Goal: Task Accomplishment & Management: Complete application form

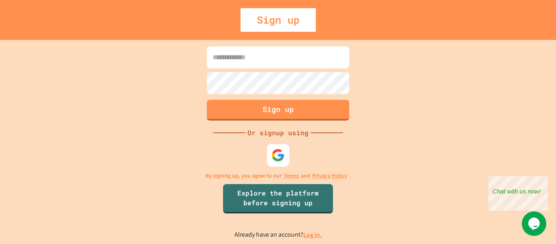
click at [280, 155] on img at bounding box center [277, 154] width 13 height 13
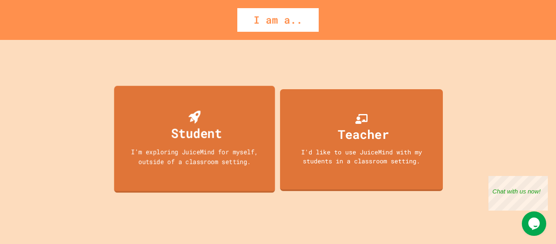
click at [238, 173] on div "Student I'm exploring JuiceMind for myself, outside of a classroom setting." at bounding box center [194, 138] width 161 height 107
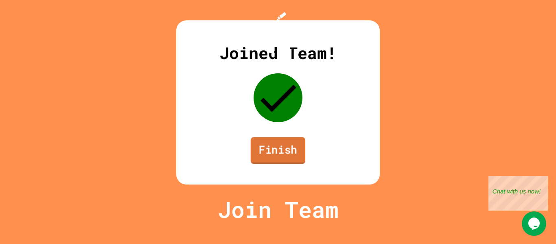
click at [281, 164] on link "Finish" at bounding box center [278, 150] width 55 height 27
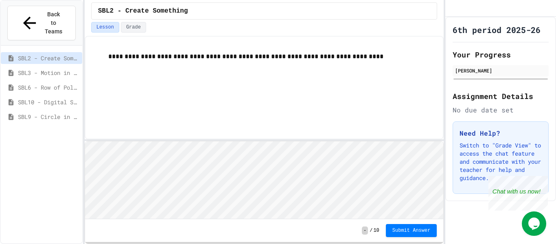
scroll to position [1, 0]
click at [64, 83] on span "SBL6 - Row of Polygons" at bounding box center [48, 87] width 61 height 9
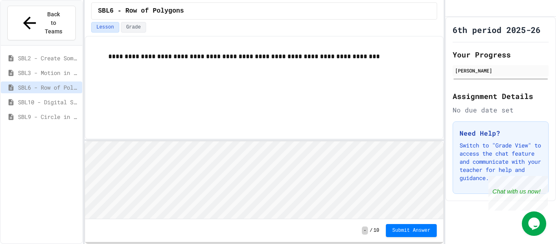
scroll to position [1, 0]
click at [244, 141] on html "Loading project... ! Error Loading Project There was an error loading the proje…" at bounding box center [264, 141] width 359 height 0
click at [246, 141] on html "Loading project... ! Error Loading Project There was an error loading the proje…" at bounding box center [264, 141] width 359 height 0
click at [34, 54] on span "SBL2 - Create Something" at bounding box center [48, 58] width 61 height 9
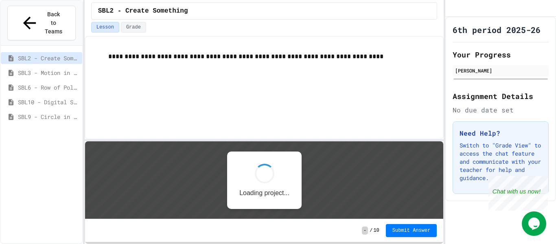
click at [50, 98] on span "SBL10 - Digital Story" at bounding box center [48, 102] width 61 height 9
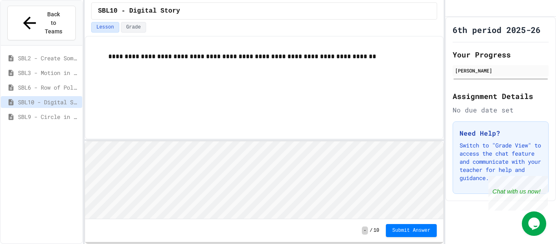
drag, startPoint x: 236, startPoint y: 156, endPoint x: 244, endPoint y: 90, distance: 66.8
click at [244, 141] on html "Loading project... ! Error Loading Project There was an error loading the proje…" at bounding box center [264, 141] width 359 height 0
click at [236, 141] on html "Loading project... ! Error Loading Project There was an error loading the proje…" at bounding box center [264, 141] width 359 height 0
click at [204, 141] on html "Loading project... ! Error Loading Project There was an error loading the proje…" at bounding box center [264, 141] width 359 height 0
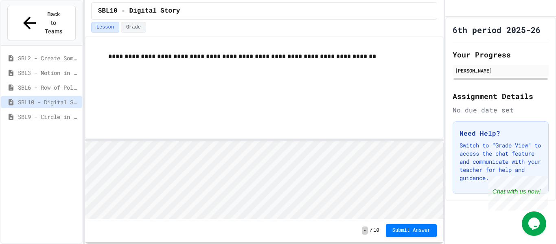
click at [218, 141] on html "Loading project... ! Error Loading Project There was an error loading the proje…" at bounding box center [264, 141] width 359 height 0
drag, startPoint x: 219, startPoint y: 136, endPoint x: 230, endPoint y: 103, distance: 34.4
click at [230, 103] on div "**********" at bounding box center [264, 87] width 359 height 103
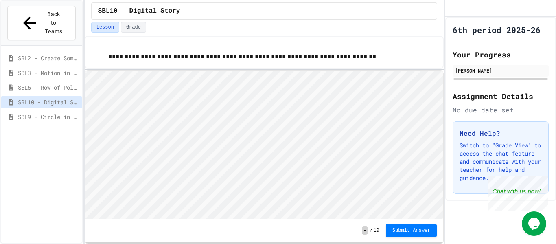
click at [425, 58] on div "**********" at bounding box center [264, 140] width 359 height 208
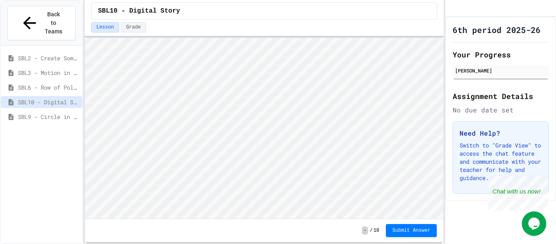
click at [389, 27] on div "**********" at bounding box center [264, 122] width 359 height 244
click at [55, 112] on span "SBL9 - Circle in Square Code" at bounding box center [48, 116] width 61 height 9
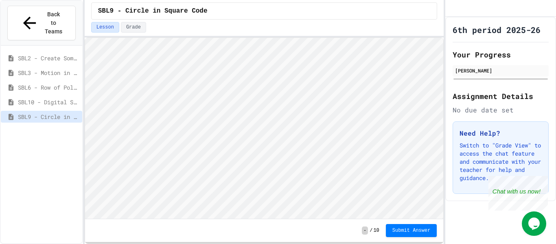
click at [58, 52] on div "SBL2 - Create Something" at bounding box center [41, 58] width 81 height 12
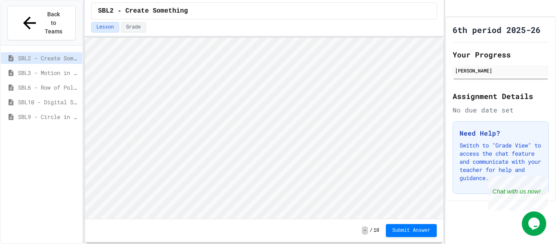
click at [61, 68] on span "SBL3 - Motion in Snap!" at bounding box center [48, 72] width 61 height 9
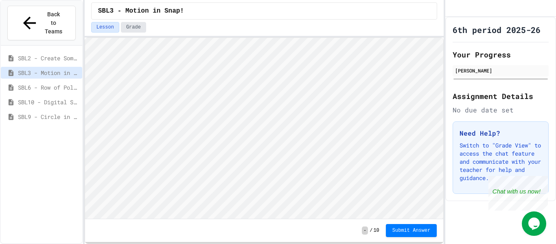
click at [128, 30] on button "Grade" at bounding box center [133, 27] width 25 height 11
click at [114, 29] on button "Lesson" at bounding box center [105, 27] width 28 height 11
click at [58, 54] on span "SBL2 - Create Something" at bounding box center [48, 58] width 61 height 9
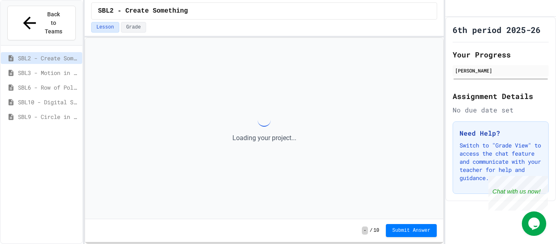
click at [64, 96] on div "SBL10 - Digital Story" at bounding box center [41, 102] width 81 height 12
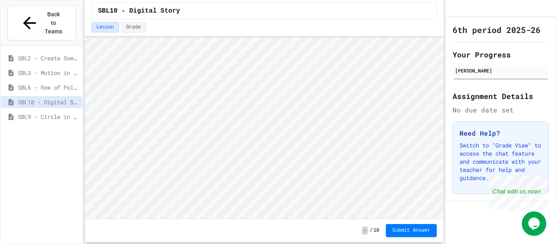
click at [132, 35] on div "Lesson Grade" at bounding box center [264, 29] width 359 height 14
click at [131, 32] on button "Grade" at bounding box center [133, 27] width 25 height 11
click at [109, 26] on button "Lesson" at bounding box center [105, 27] width 28 height 11
type textarea "*"
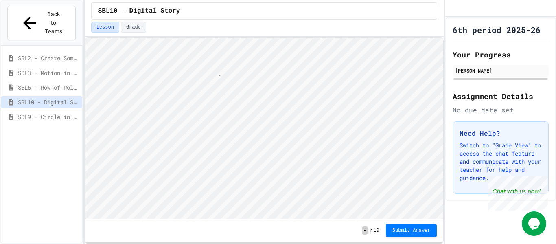
scroll to position [1, 10]
type textarea "****"
type textarea "*********"
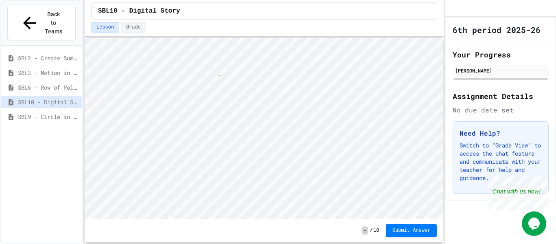
type textarea "**********"
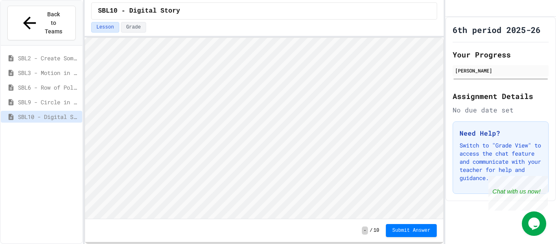
scroll to position [5, 0]
click at [540, 177] on div "Close" at bounding box center [542, 181] width 10 height 10
click at [132, 28] on button "Grade" at bounding box center [133, 27] width 25 height 11
click at [112, 24] on button "Lesson" at bounding box center [105, 27] width 28 height 11
click at [402, 225] on button "Submit Answer" at bounding box center [411, 229] width 51 height 13
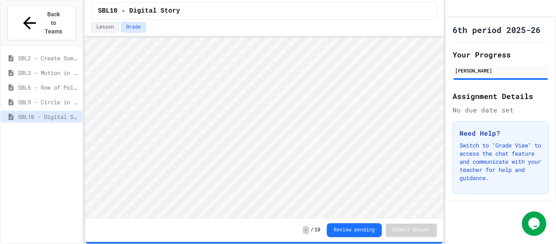
click at [341, 225] on button "Review pending" at bounding box center [354, 230] width 55 height 14
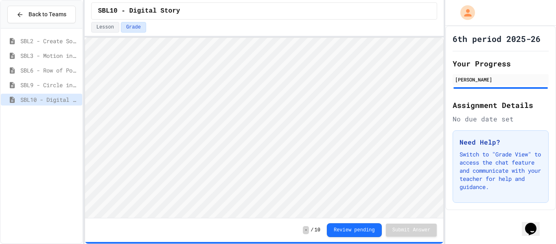
scroll to position [1, 0]
click at [356, 231] on button "Review pending" at bounding box center [354, 229] width 55 height 14
click at [356, 231] on button "Review pending" at bounding box center [354, 230] width 55 height 14
click at [356, 231] on button "Review pending" at bounding box center [354, 229] width 55 height 14
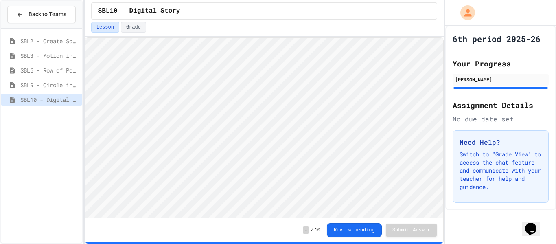
click at [356, 231] on button "Review pending" at bounding box center [354, 230] width 55 height 14
click at [112, 30] on button "Lesson" at bounding box center [105, 27] width 28 height 11
click at [126, 24] on button "Grade" at bounding box center [133, 27] width 25 height 11
click at [102, 28] on button "Lesson" at bounding box center [105, 27] width 28 height 11
click at [133, 32] on button "Grade" at bounding box center [133, 27] width 25 height 11
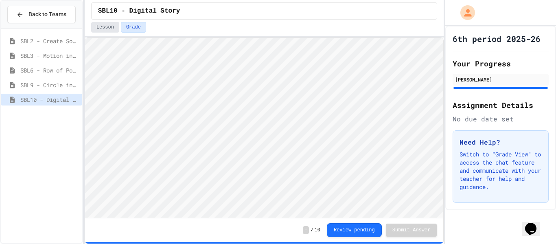
click at [109, 26] on button "Lesson" at bounding box center [105, 27] width 28 height 11
click at [343, 228] on button "Review pending" at bounding box center [354, 229] width 55 height 14
click at [488, 78] on div "[PERSON_NAME]" at bounding box center [500, 79] width 91 height 7
click at [488, 87] on div at bounding box center [500, 88] width 94 height 2
click at [47, 39] on span "SBL2 - Create Something" at bounding box center [49, 41] width 59 height 9
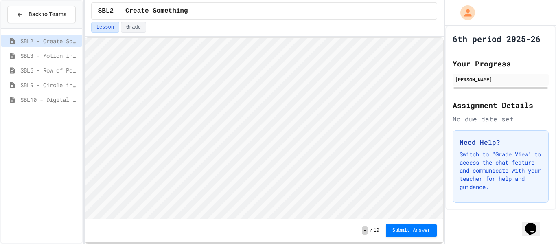
click at [51, 52] on span "SBL3 - Motion in Snap!" at bounding box center [49, 55] width 59 height 9
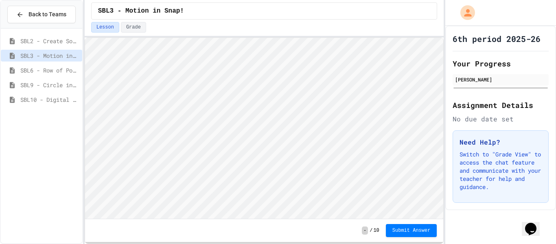
click at [49, 101] on span "SBL10 - Digital Story" at bounding box center [49, 99] width 59 height 9
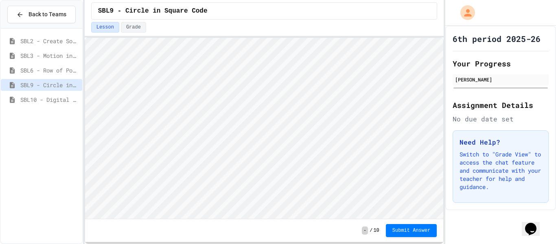
click at [53, 70] on span "SBL6 - Row of Polygons" at bounding box center [49, 70] width 59 height 9
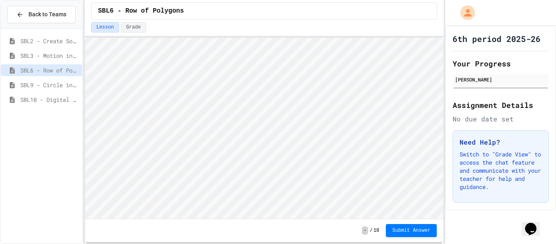
click at [57, 40] on span "SBL2 - Create Something" at bounding box center [49, 41] width 59 height 9
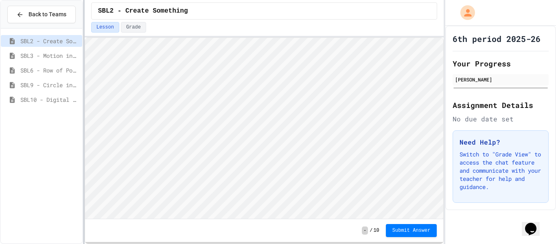
scroll to position [1, 0]
click at [57, 101] on span "SBL10 - Digital Story" at bounding box center [49, 99] width 59 height 9
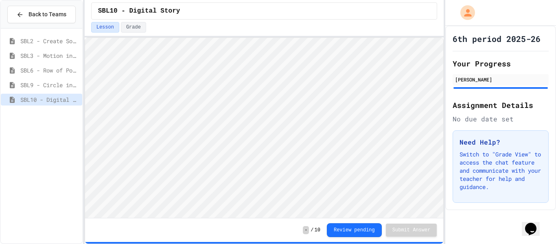
scroll to position [1, 0]
type textarea "**********"
click at [63, 88] on span "SBL9 - Circle in Square Code" at bounding box center [49, 85] width 59 height 9
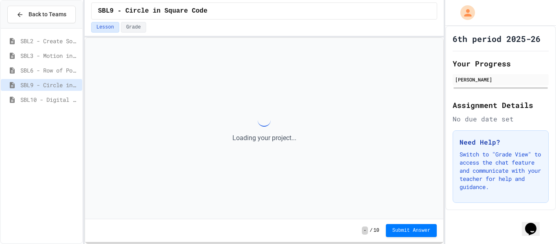
click at [66, 98] on span "SBL10 - Digital Story" at bounding box center [49, 99] width 59 height 9
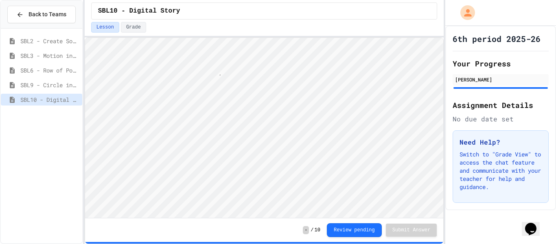
scroll to position [1, 2]
type textarea "**********"
click at [479, 46] on div "6th period 2025-26 Your Progress [PERSON_NAME] Assignment Details No due date s…" at bounding box center [500, 118] width 111 height 184
click at [479, 38] on h1 "6th period 2025-26" at bounding box center [497, 38] width 88 height 11
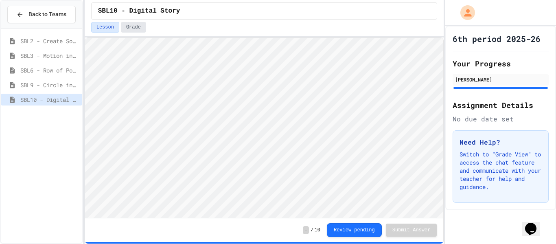
click at [127, 30] on button "Grade" at bounding box center [133, 27] width 25 height 11
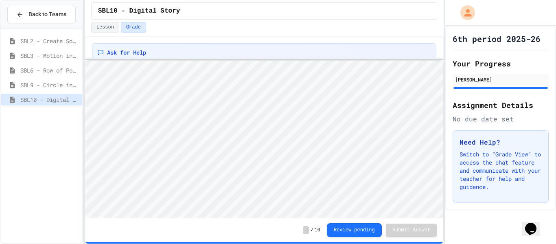
click at [188, 139] on div "Ask for Help Waiting for Review Your submission has been received and is pendin…" at bounding box center [264, 140] width 359 height 208
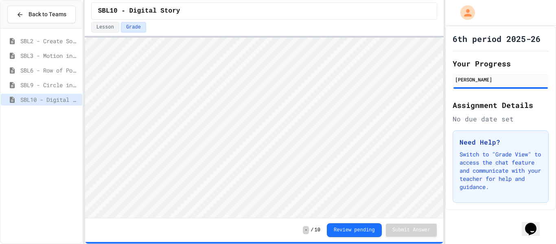
click at [259, 30] on div "SBL10 - Digital Story Lesson Grade Ask for Help Waiting for Review Your submiss…" at bounding box center [264, 122] width 359 height 244
click at [109, 27] on button "Lesson" at bounding box center [105, 27] width 28 height 11
